Goal: Navigation & Orientation: Find specific page/section

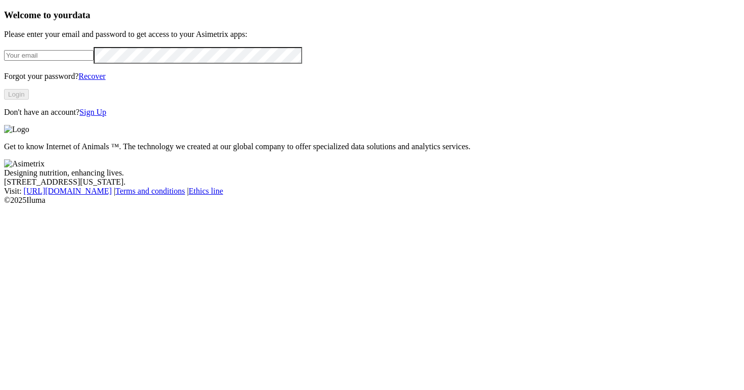
type input "[PERSON_NAME][EMAIL_ADDRESS][DOMAIN_NAME]"
click at [29, 100] on button "Login" at bounding box center [16, 94] width 25 height 11
